Goal: Find specific fact: Find specific fact

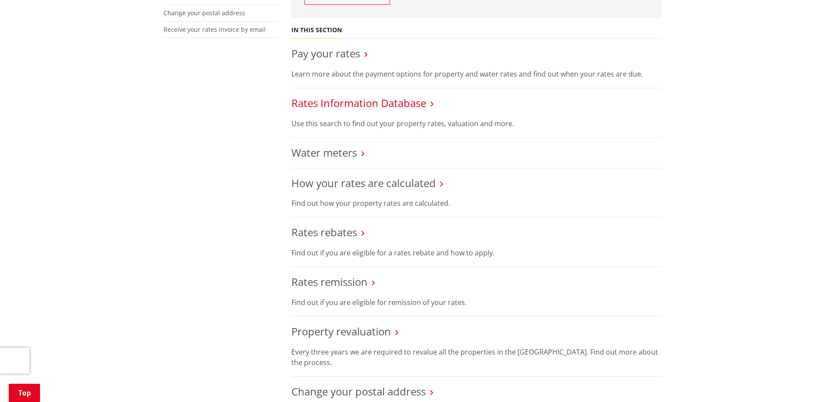
scroll to position [305, 0]
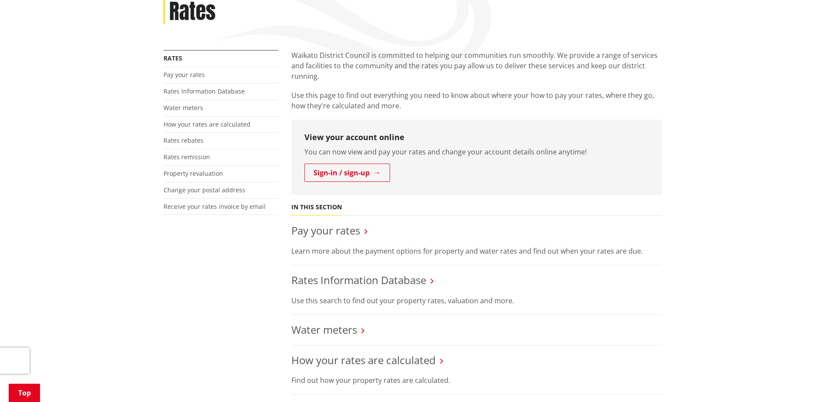
scroll to position [131, 0]
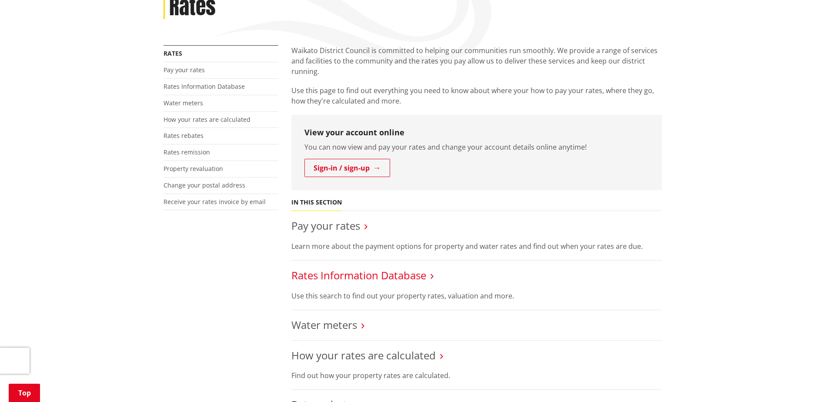
click at [304, 274] on link "Rates Information Database" at bounding box center [359, 275] width 135 height 14
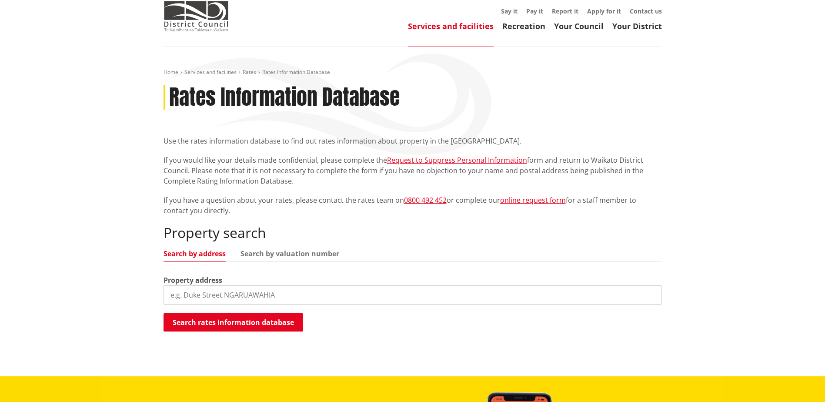
scroll to position [87, 0]
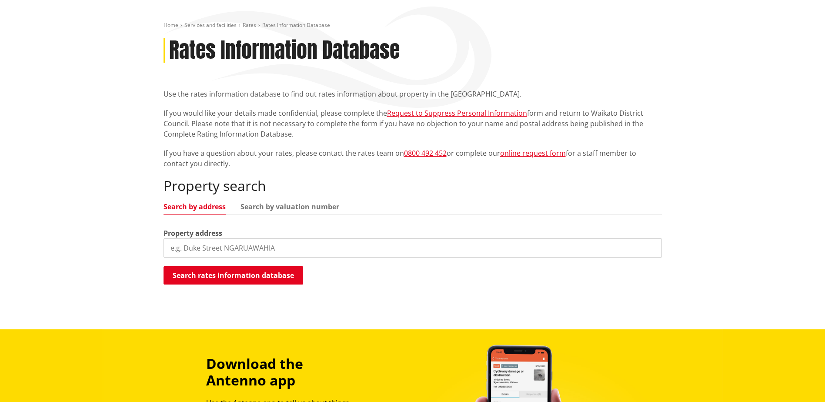
click at [251, 248] on input "search" at bounding box center [413, 247] width 499 height 19
type input "[STREET_ADDRESS]"
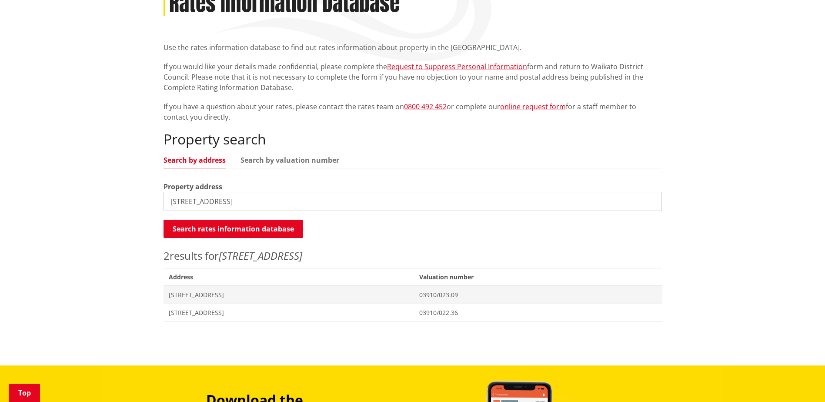
scroll to position [174, 0]
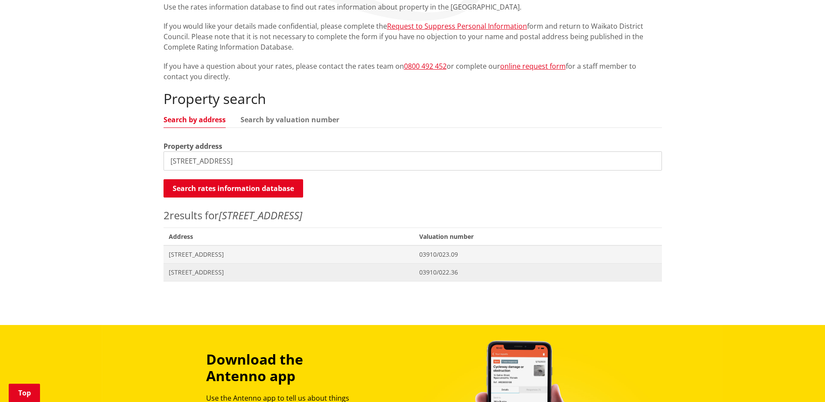
click at [222, 272] on span "[STREET_ADDRESS]" at bounding box center [289, 272] width 241 height 9
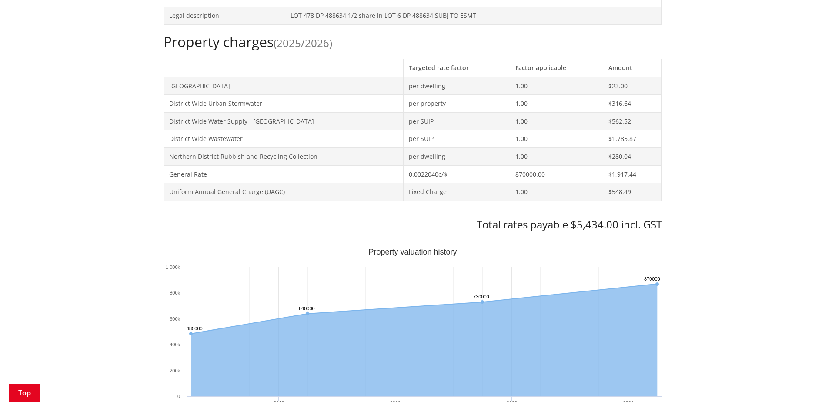
scroll to position [348, 0]
click at [209, 227] on h3 "Total rates payable $5,434.00 incl. GST" at bounding box center [413, 224] width 499 height 13
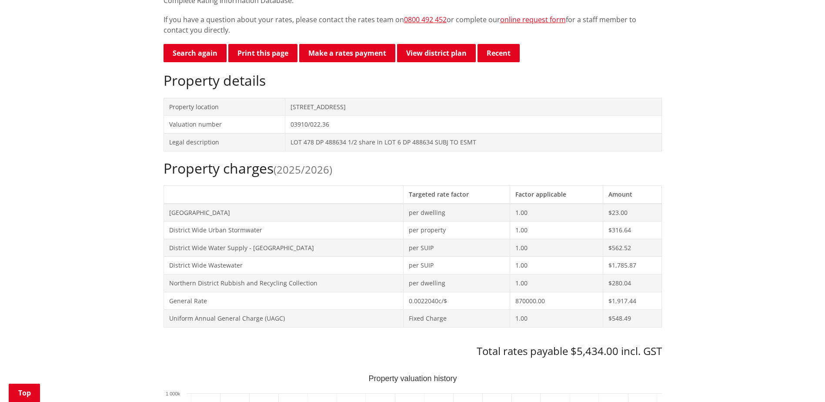
scroll to position [218, 0]
